Goal: Task Accomplishment & Management: Manage account settings

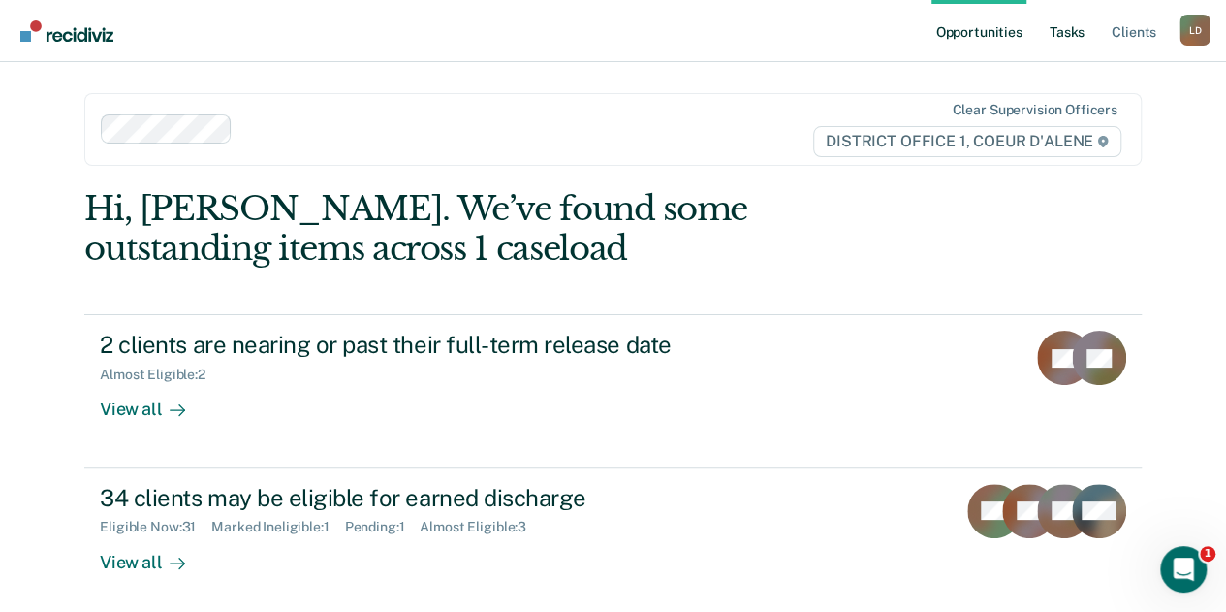
click at [1079, 36] on link "Tasks" at bounding box center [1067, 31] width 43 height 62
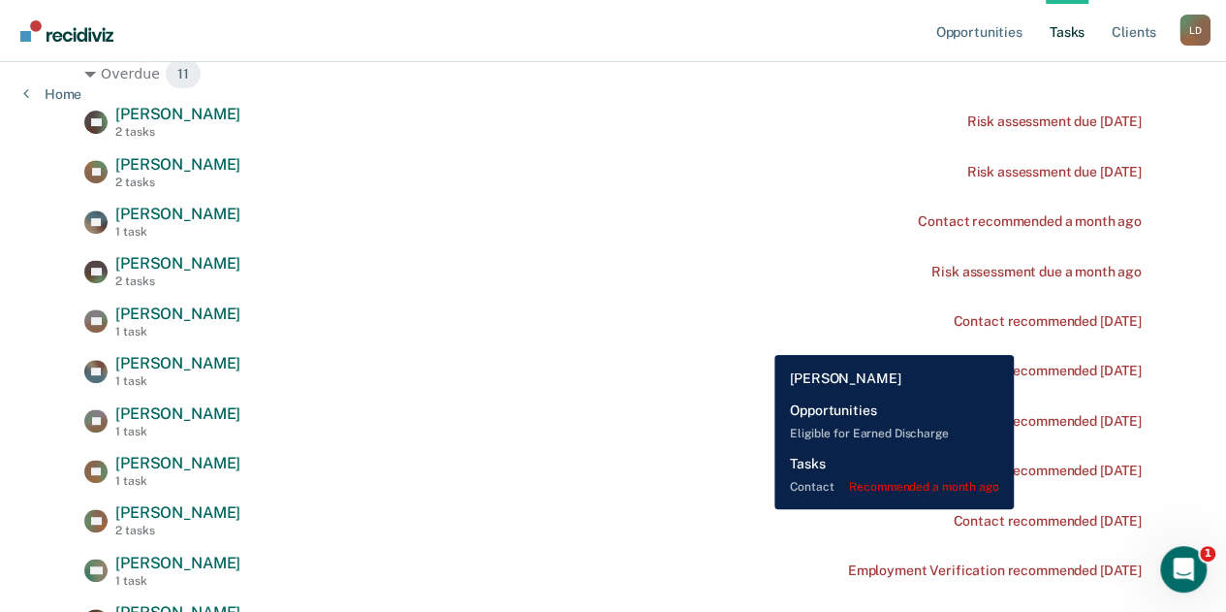
scroll to position [388, 0]
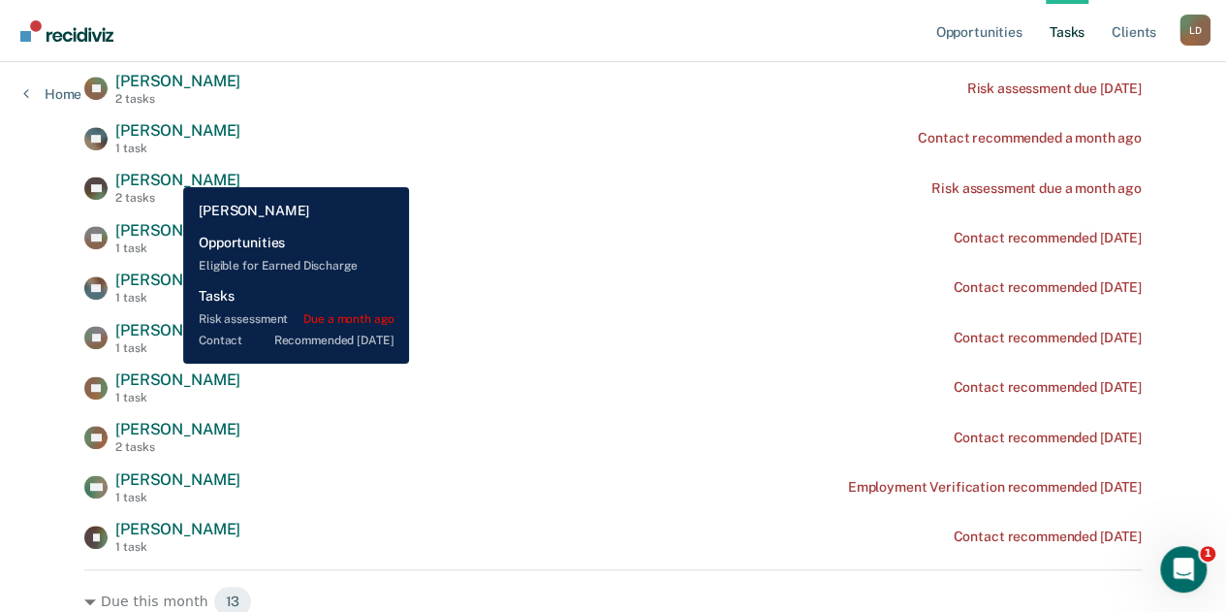
click at [169, 173] on span "[PERSON_NAME]" at bounding box center [177, 180] width 125 height 18
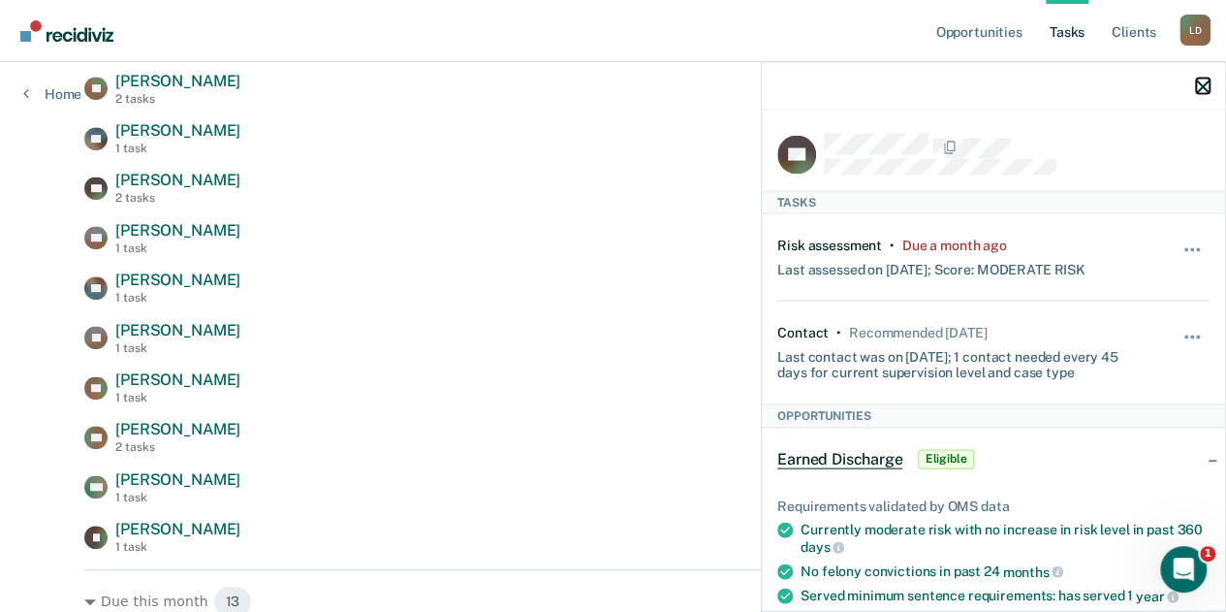
click at [1206, 82] on icon "button" at bounding box center [1203, 86] width 14 height 14
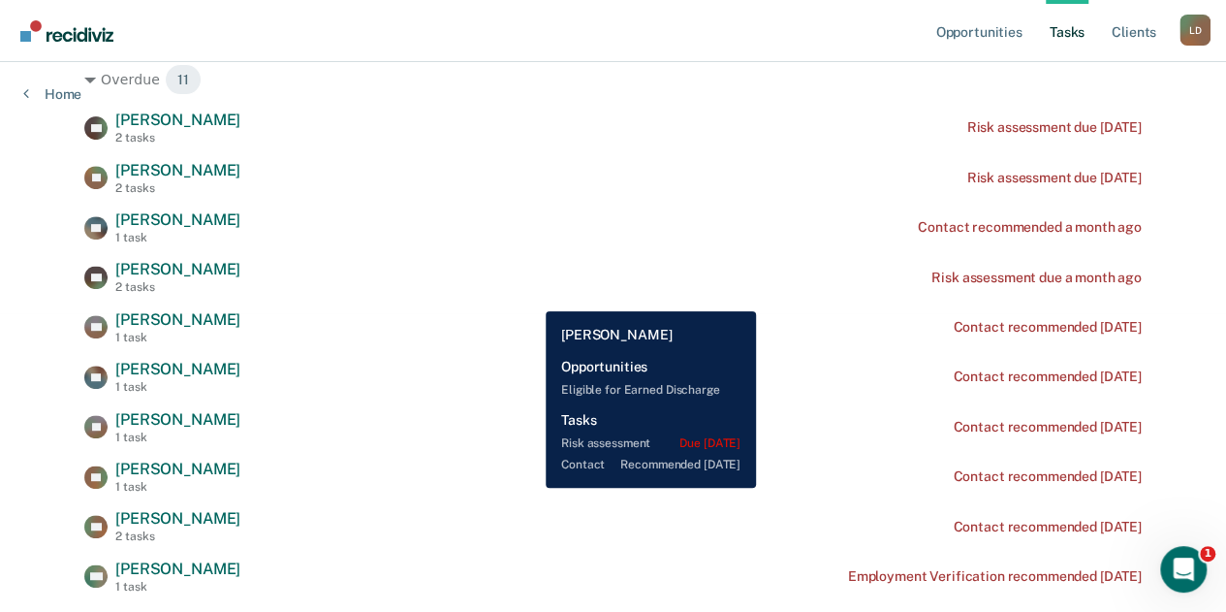
scroll to position [485, 0]
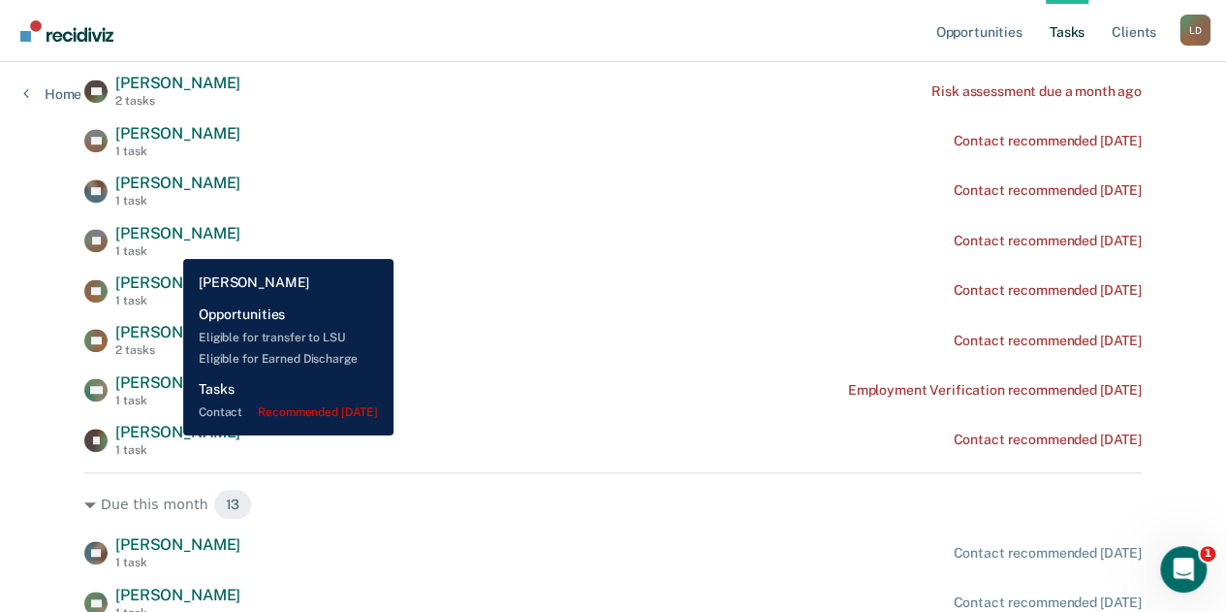
click at [169, 435] on span "[PERSON_NAME]" at bounding box center [177, 432] width 125 height 18
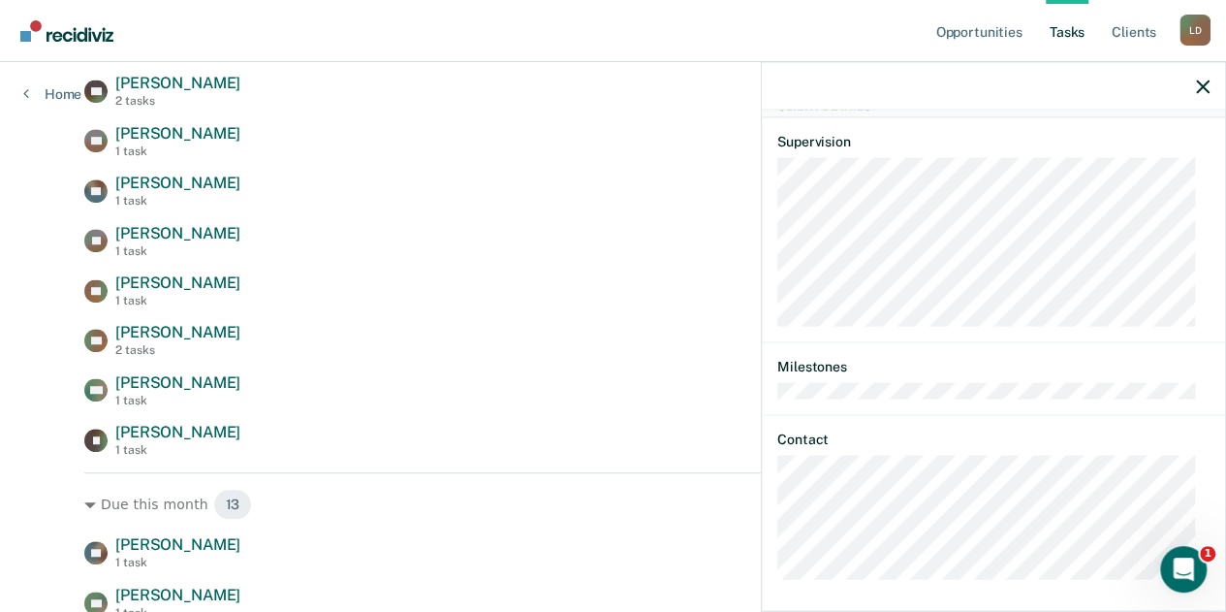
scroll to position [735, 0]
click at [1202, 84] on icon "button" at bounding box center [1203, 86] width 14 height 14
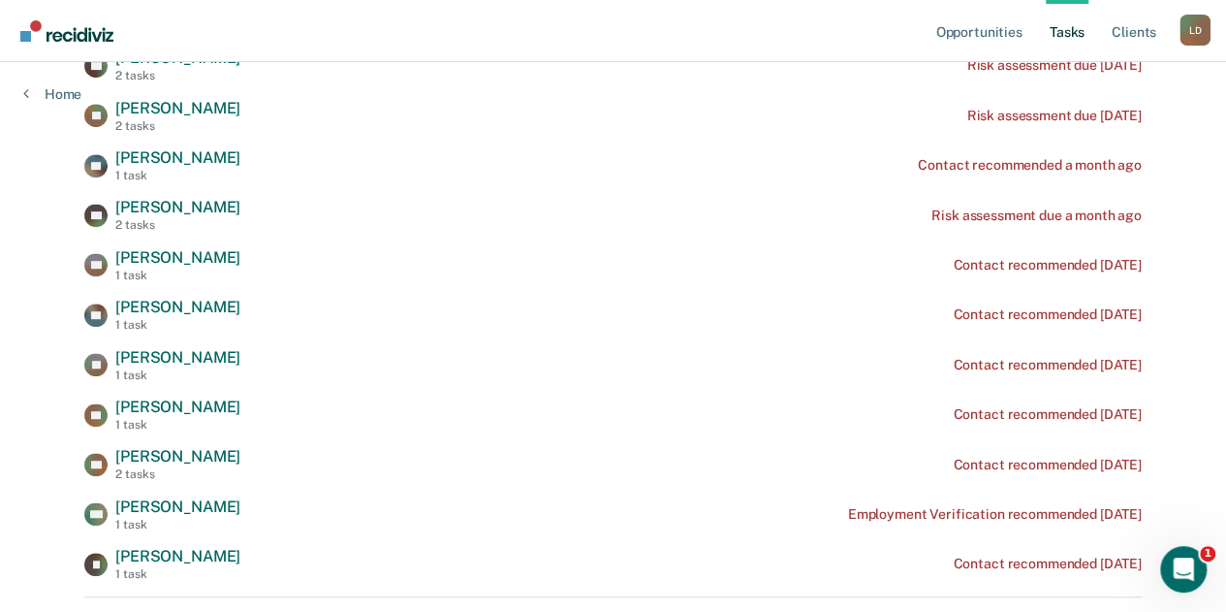
scroll to position [0, 0]
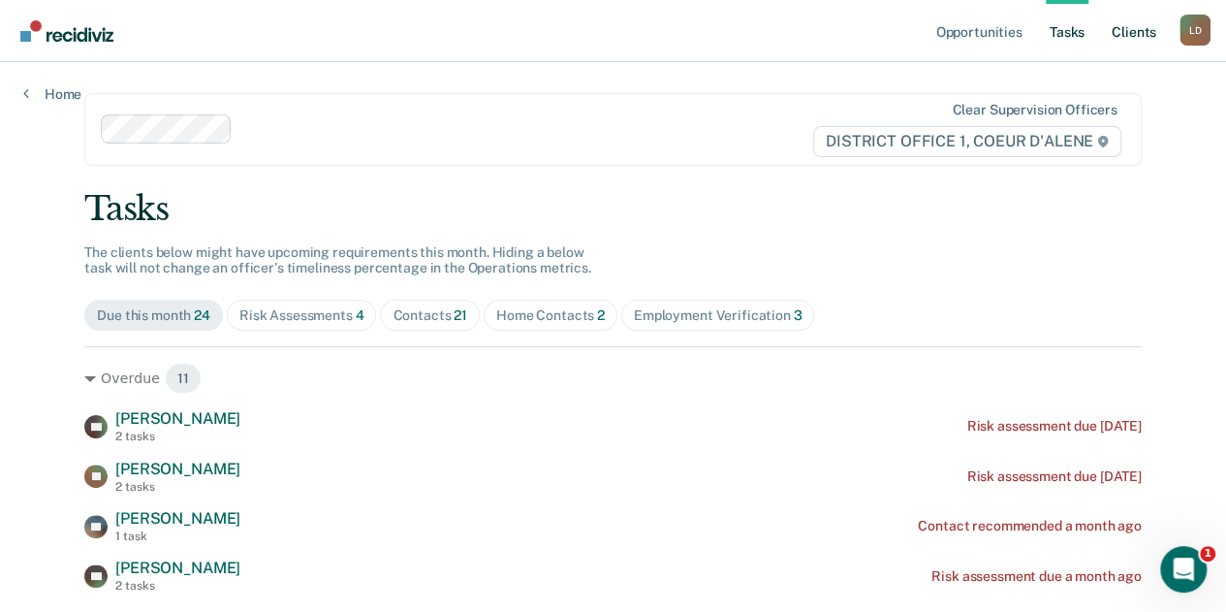
click at [1136, 33] on link "Client s" at bounding box center [1134, 31] width 52 height 62
